Goal: Check status: Check status

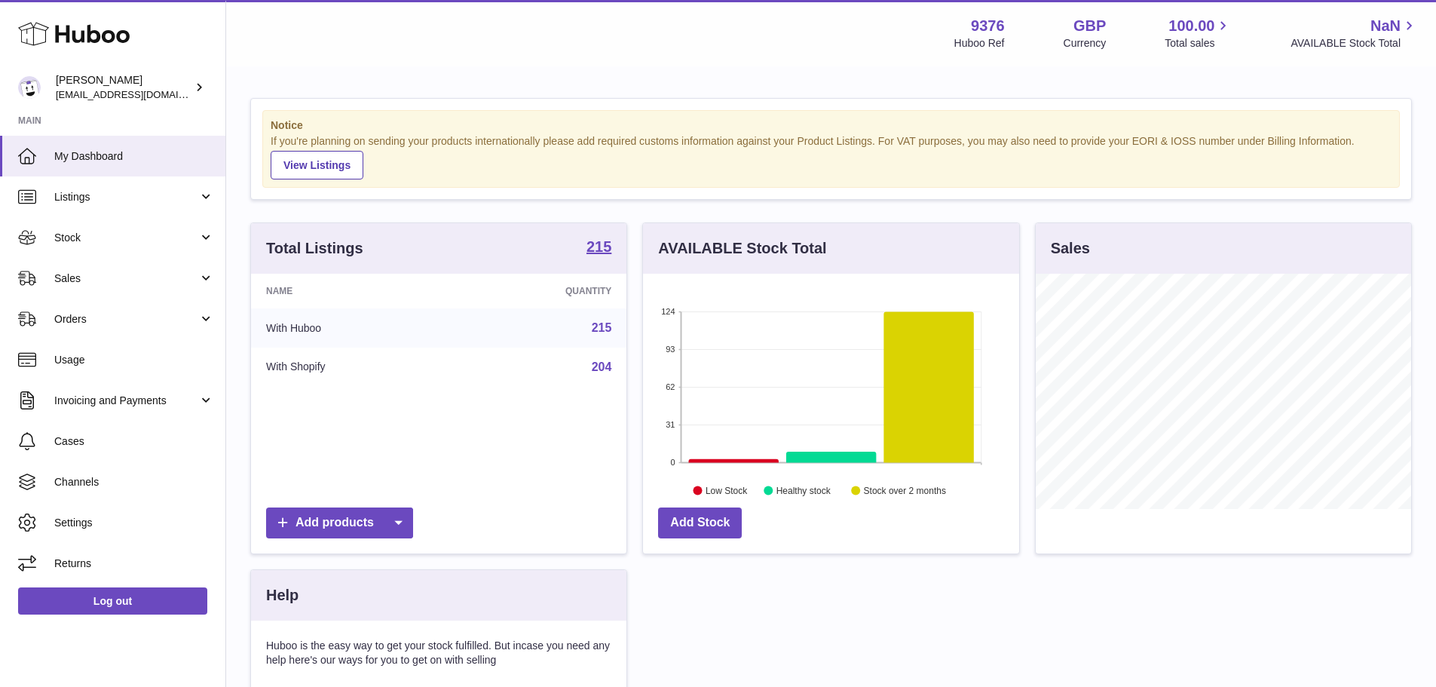
scroll to position [235, 376]
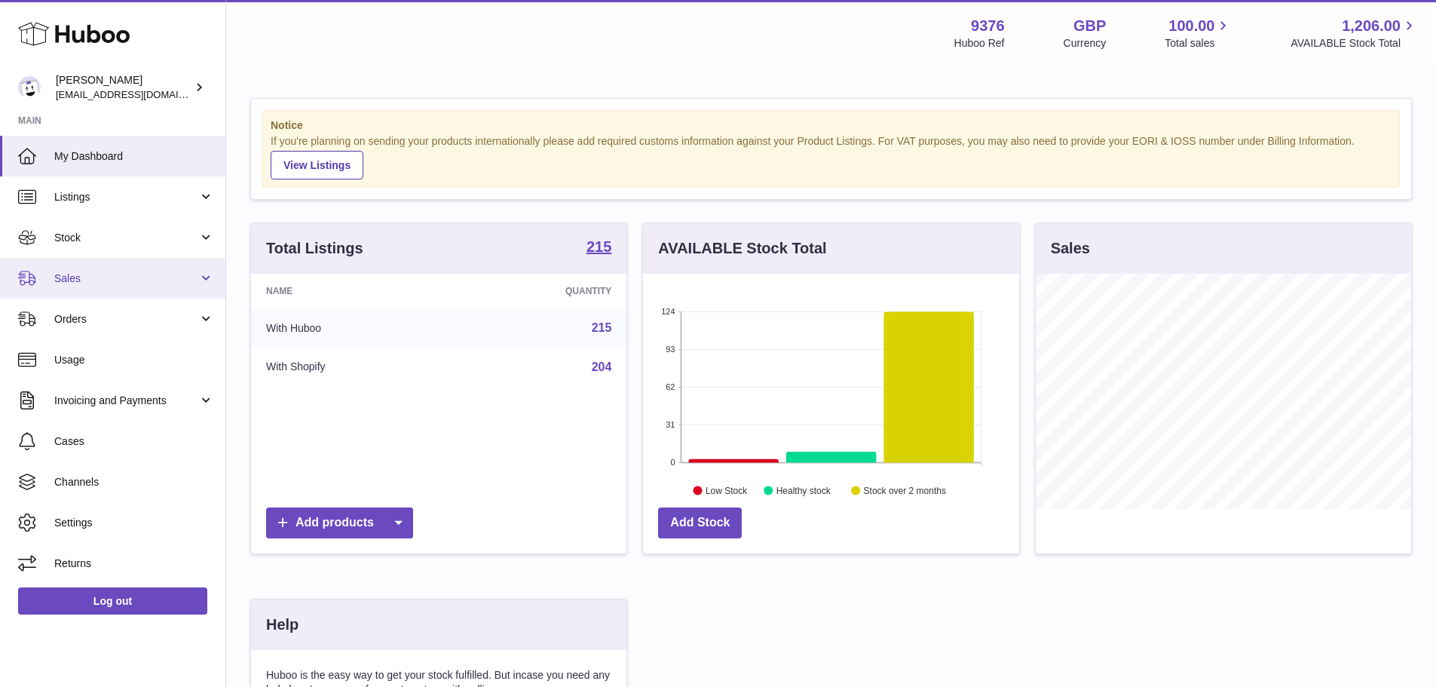
click at [153, 281] on span "Sales" at bounding box center [126, 278] width 144 height 14
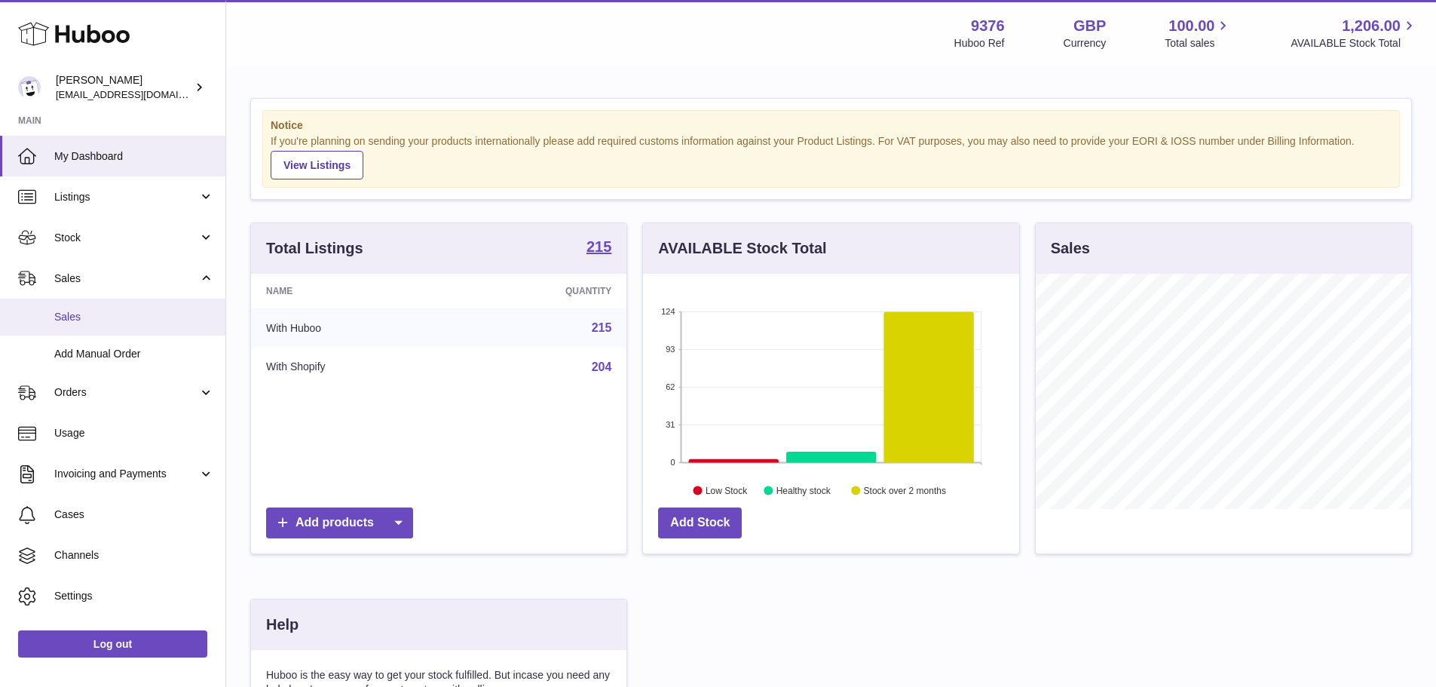
click at [155, 316] on span "Sales" at bounding box center [134, 317] width 160 height 14
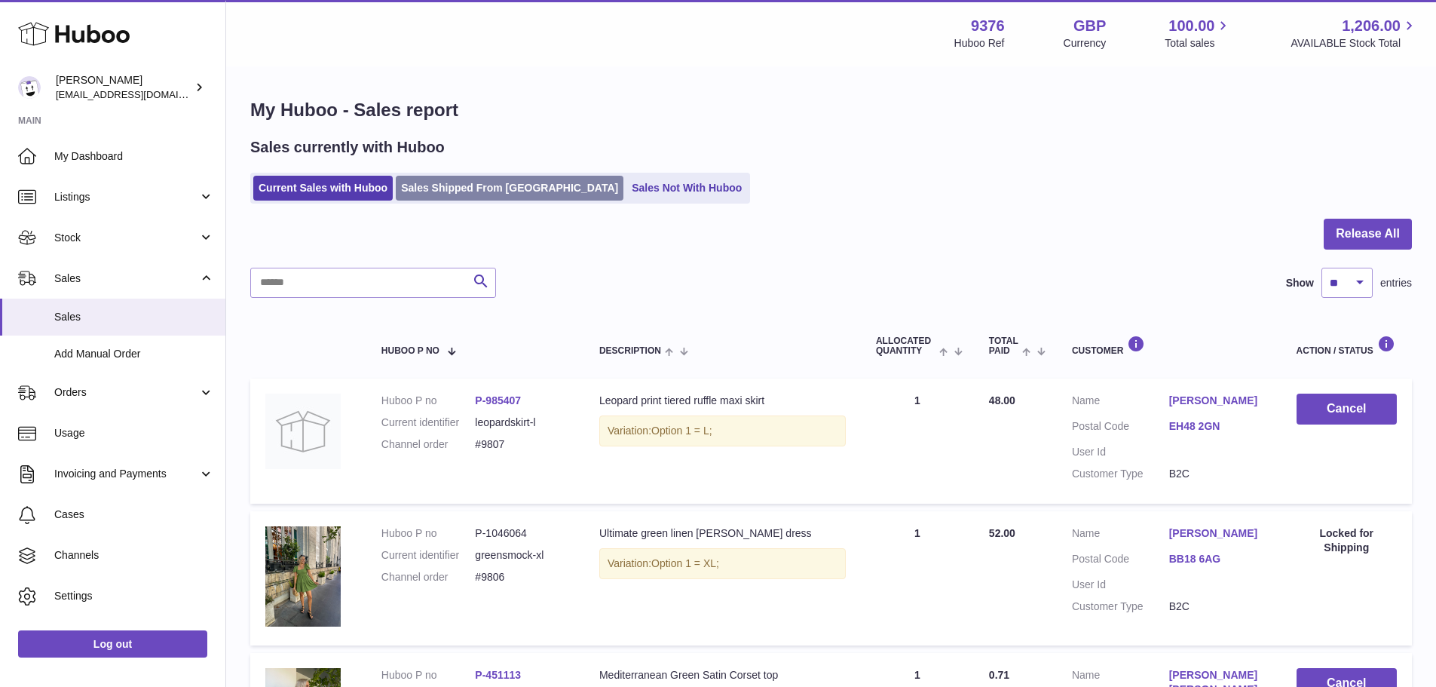
click at [457, 198] on link "Sales Shipped From [GEOGRAPHIC_DATA]" at bounding box center [510, 188] width 228 height 25
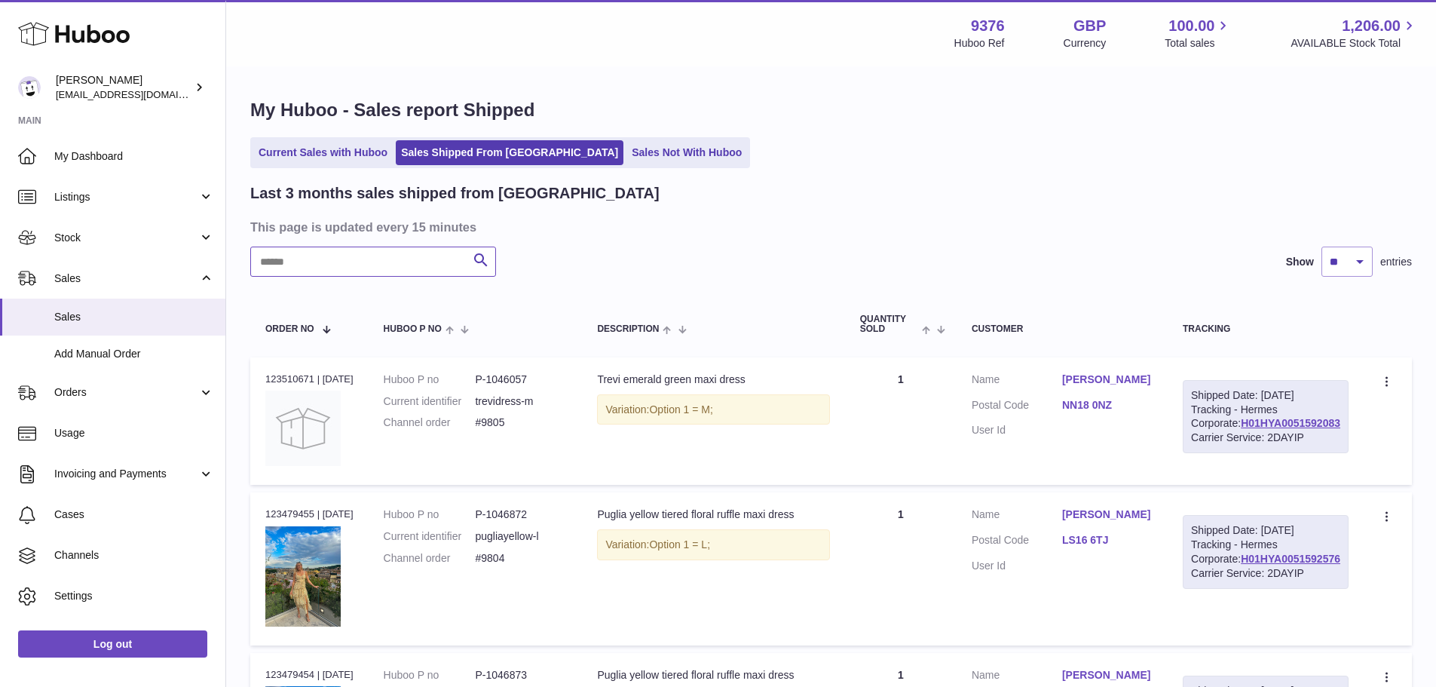
click at [384, 266] on input "text" at bounding box center [373, 262] width 246 height 30
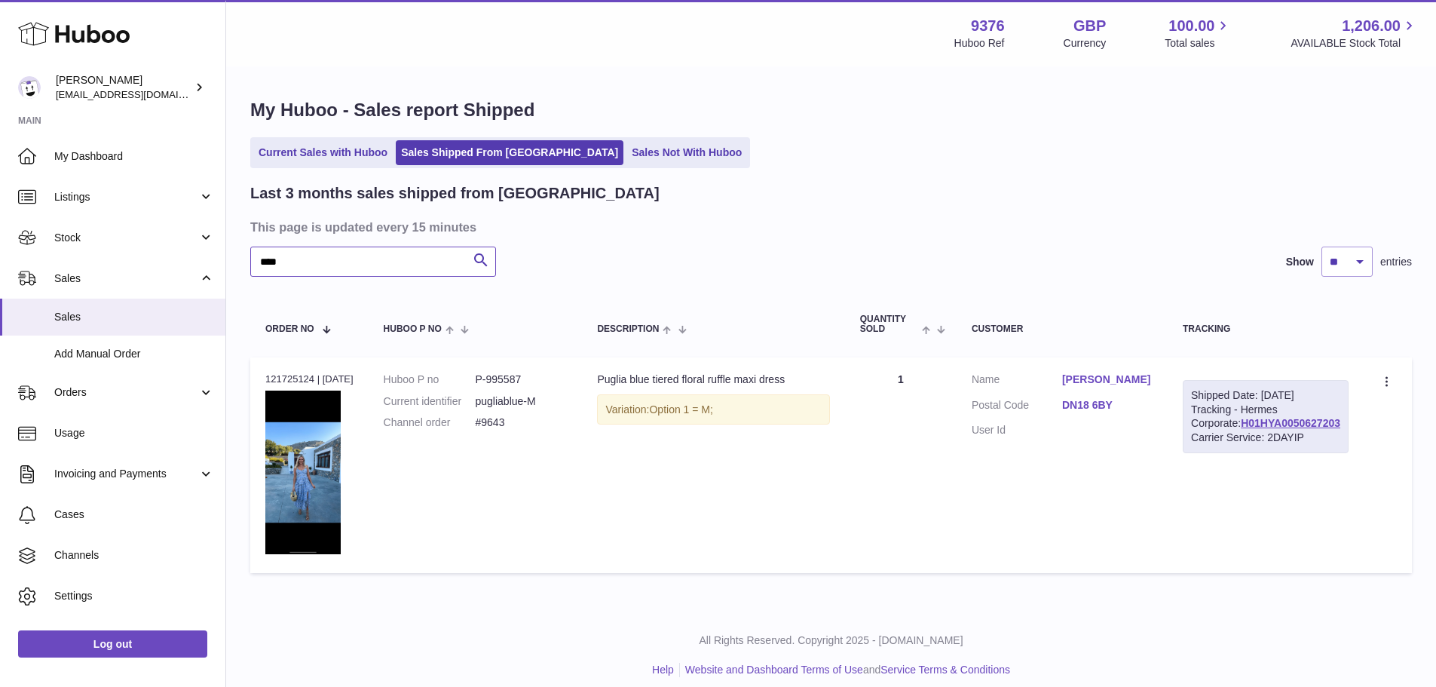
type input "****"
click at [288, 375] on div "Order no 121725124 | 26th Jul" at bounding box center [309, 379] width 88 height 14
copy div "121725124"
